Goal: Task Accomplishment & Management: Manage account settings

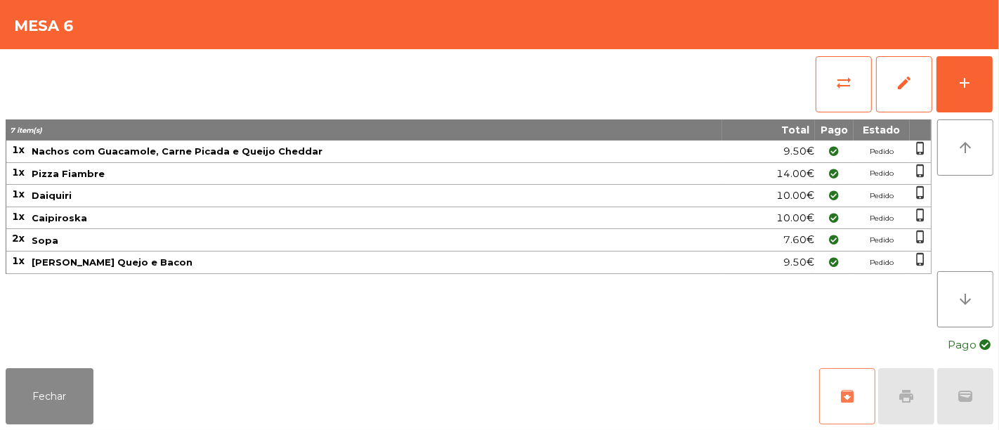
click at [851, 400] on span "archive" at bounding box center [847, 396] width 17 height 17
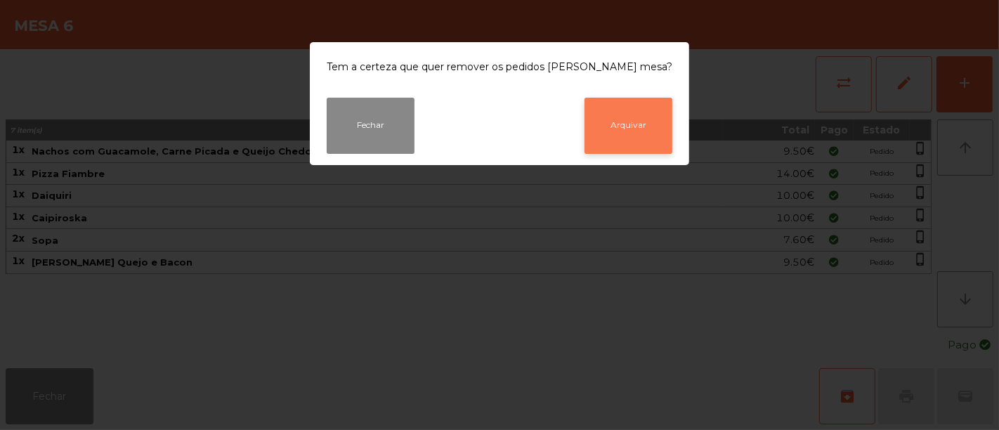
click at [612, 127] on button "Arquivar" at bounding box center [628, 126] width 88 height 56
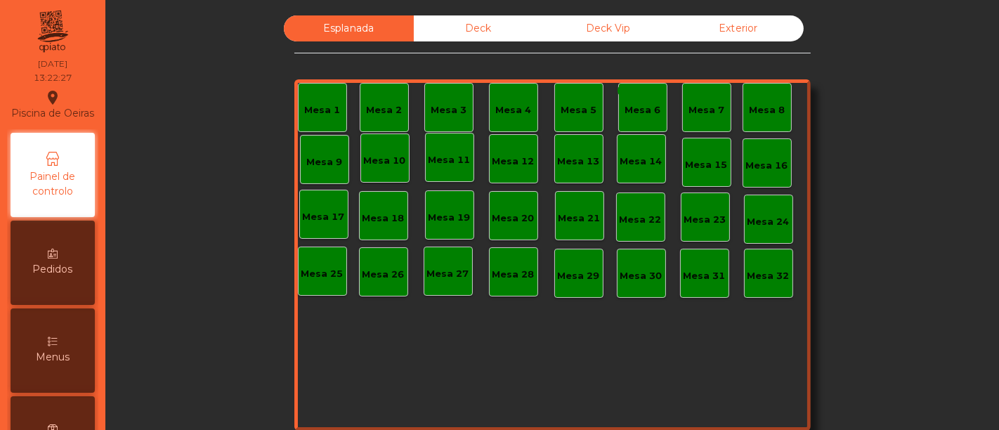
click at [563, 29] on div "Deck Vip" at bounding box center [609, 28] width 130 height 26
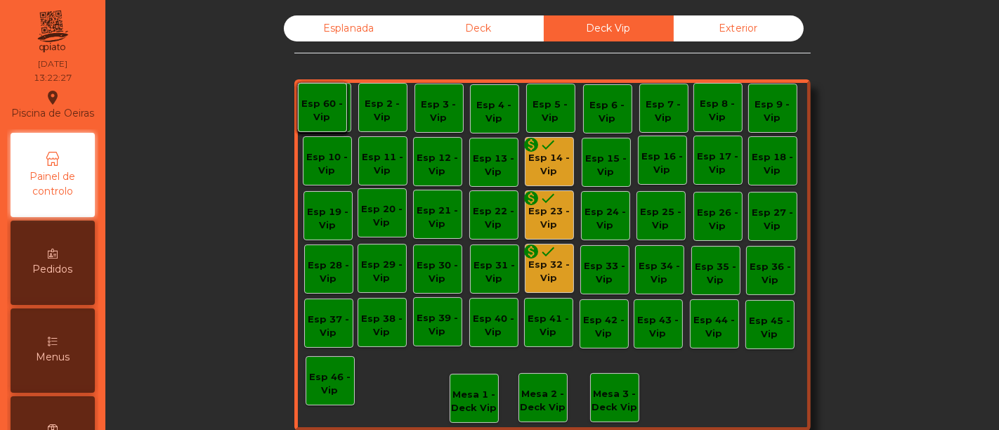
click at [509, 22] on div "Deck" at bounding box center [479, 28] width 130 height 26
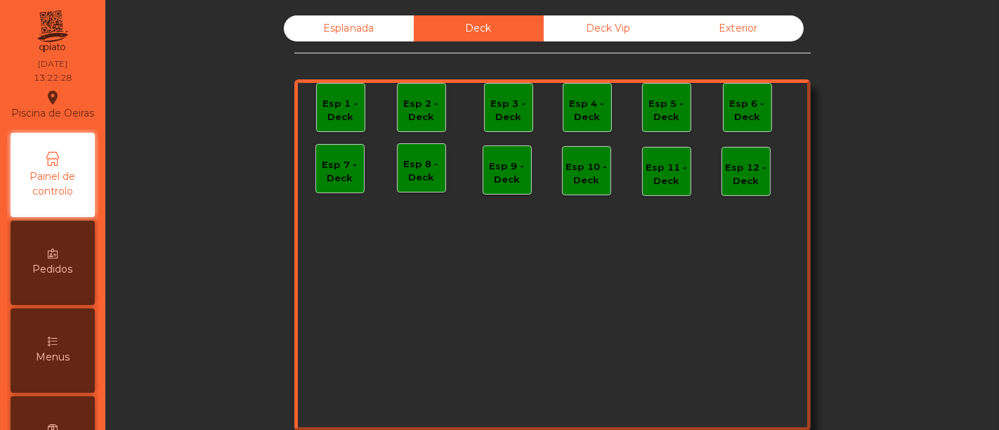
click at [566, 29] on div "Deck Vip" at bounding box center [609, 28] width 130 height 26
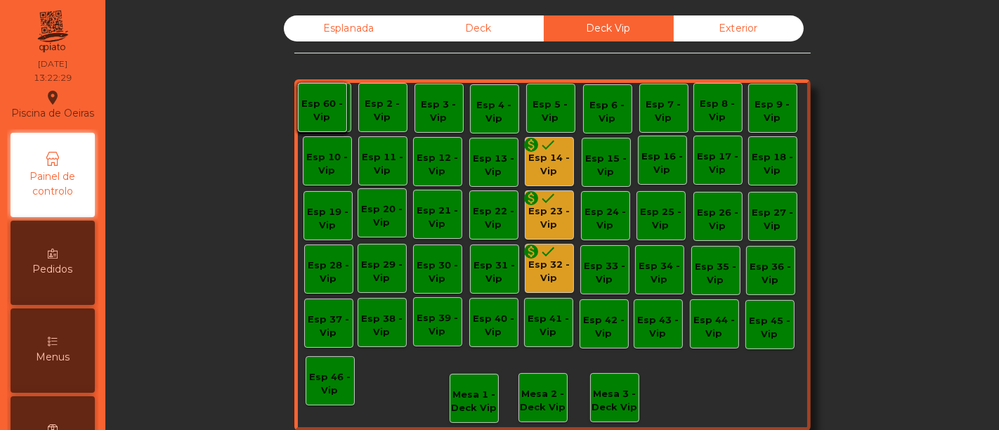
click at [544, 165] on div "Esp 14 - Vip" at bounding box center [549, 164] width 48 height 27
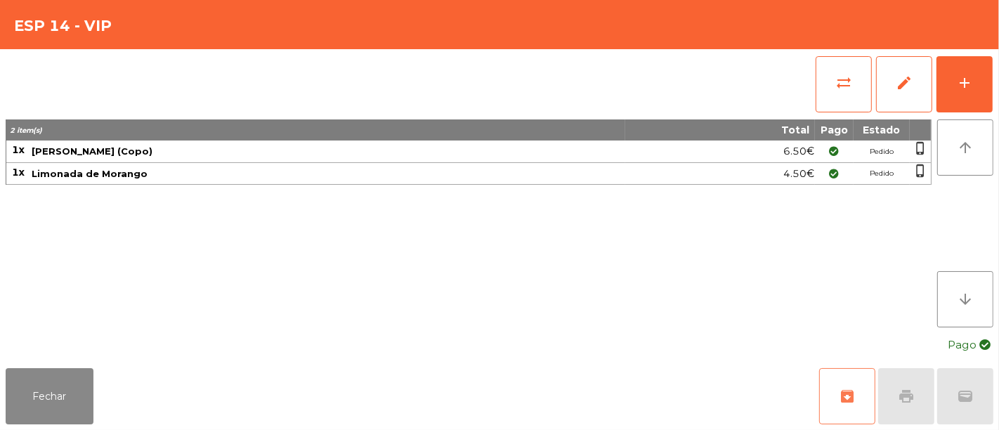
click at [832, 398] on button "archive" at bounding box center [847, 396] width 56 height 56
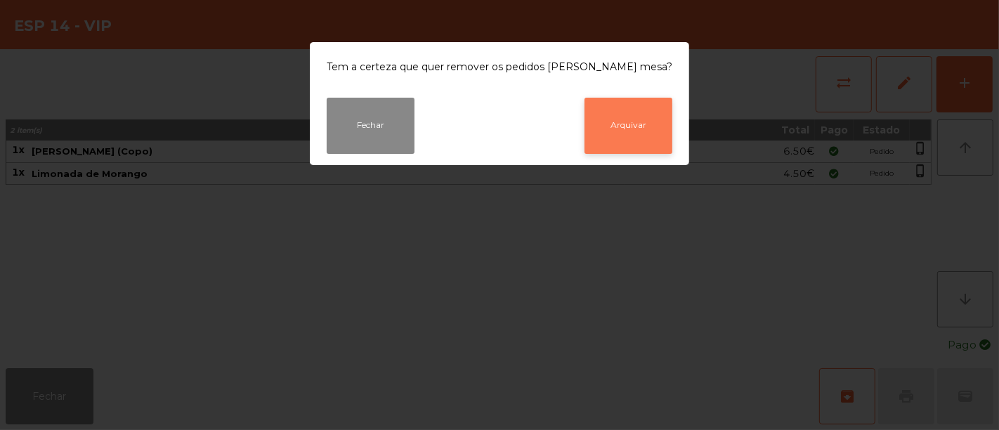
click at [598, 117] on button "Arquivar" at bounding box center [628, 126] width 88 height 56
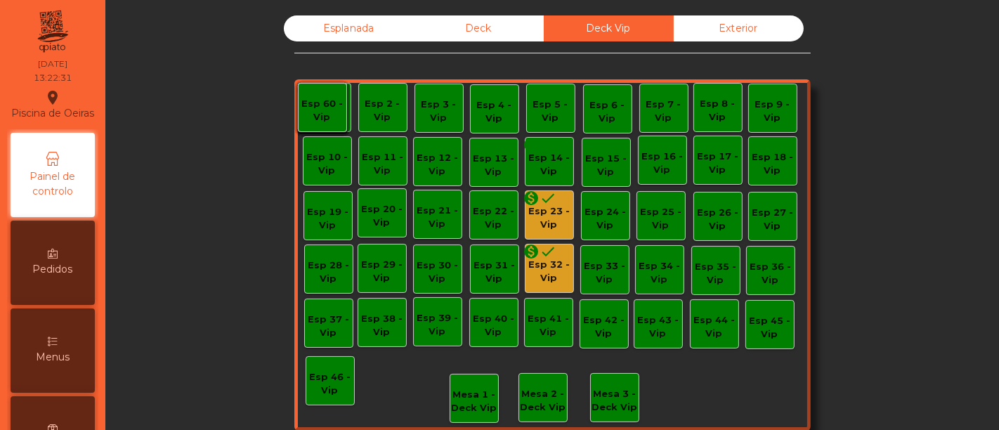
click at [550, 216] on div "Esp 23 - Vip" at bounding box center [549, 217] width 48 height 27
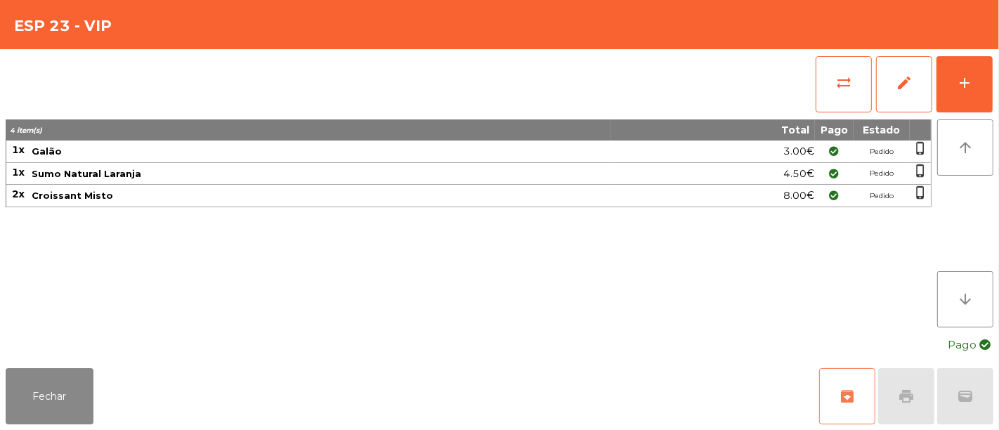
click at [863, 419] on button "archive" at bounding box center [847, 396] width 56 height 56
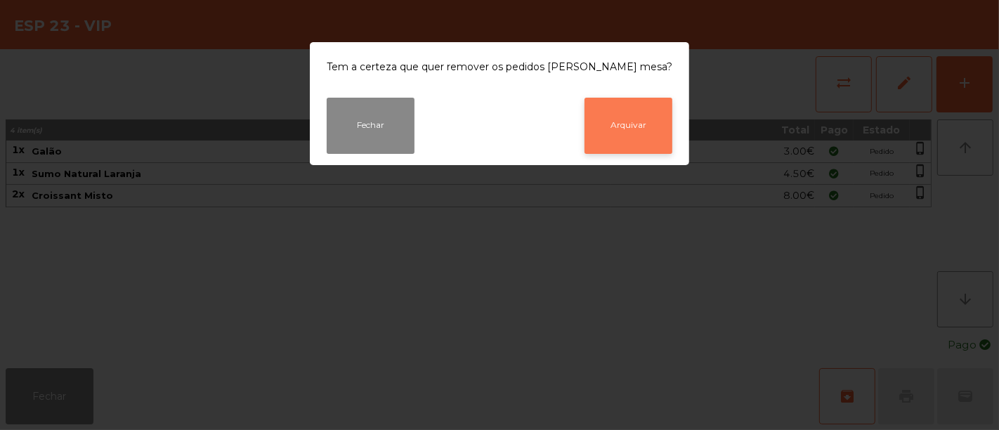
click at [594, 129] on button "Arquivar" at bounding box center [628, 126] width 88 height 56
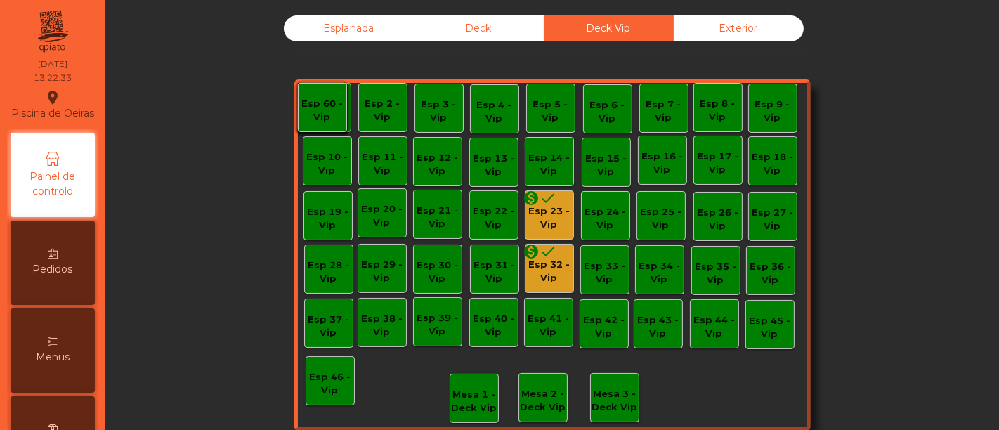
click at [546, 263] on div "monetization_on done" at bounding box center [540, 253] width 34 height 21
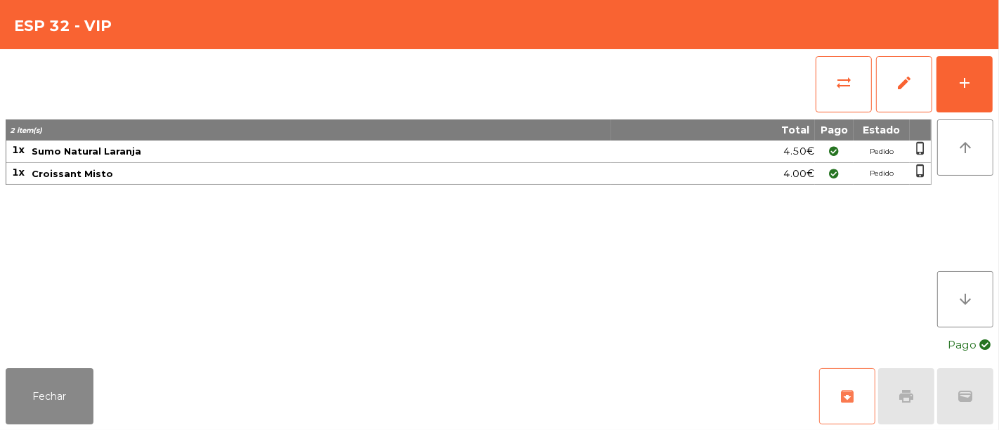
click at [848, 406] on button "archive" at bounding box center [847, 396] width 56 height 56
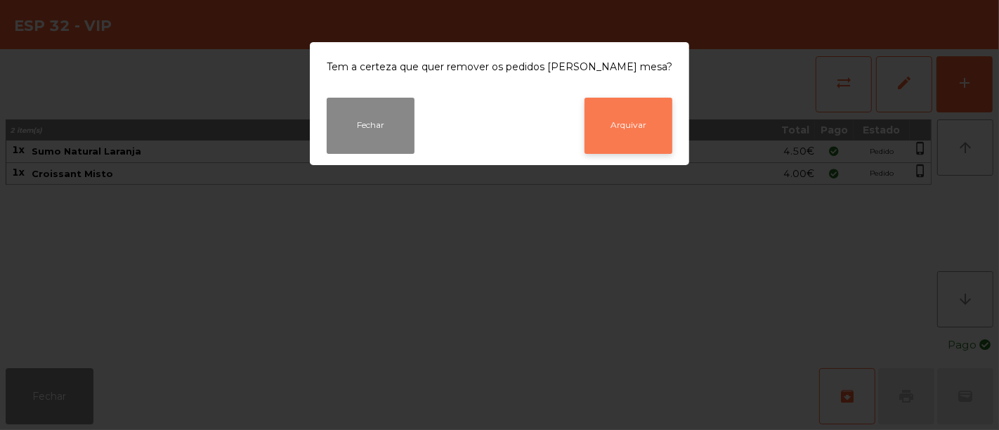
click at [591, 127] on button "Arquivar" at bounding box center [628, 126] width 88 height 56
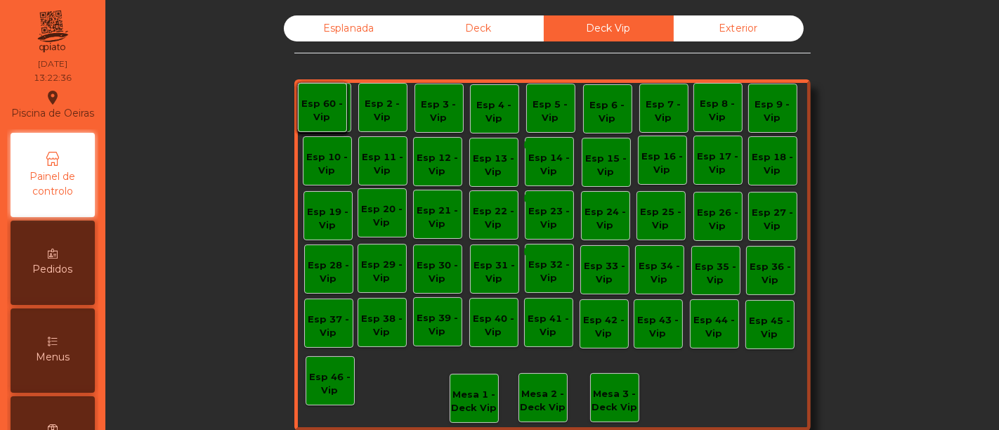
click at [306, 25] on div "Esplanada" at bounding box center [349, 28] width 130 height 26
